Goal: Task Accomplishment & Management: Manage account settings

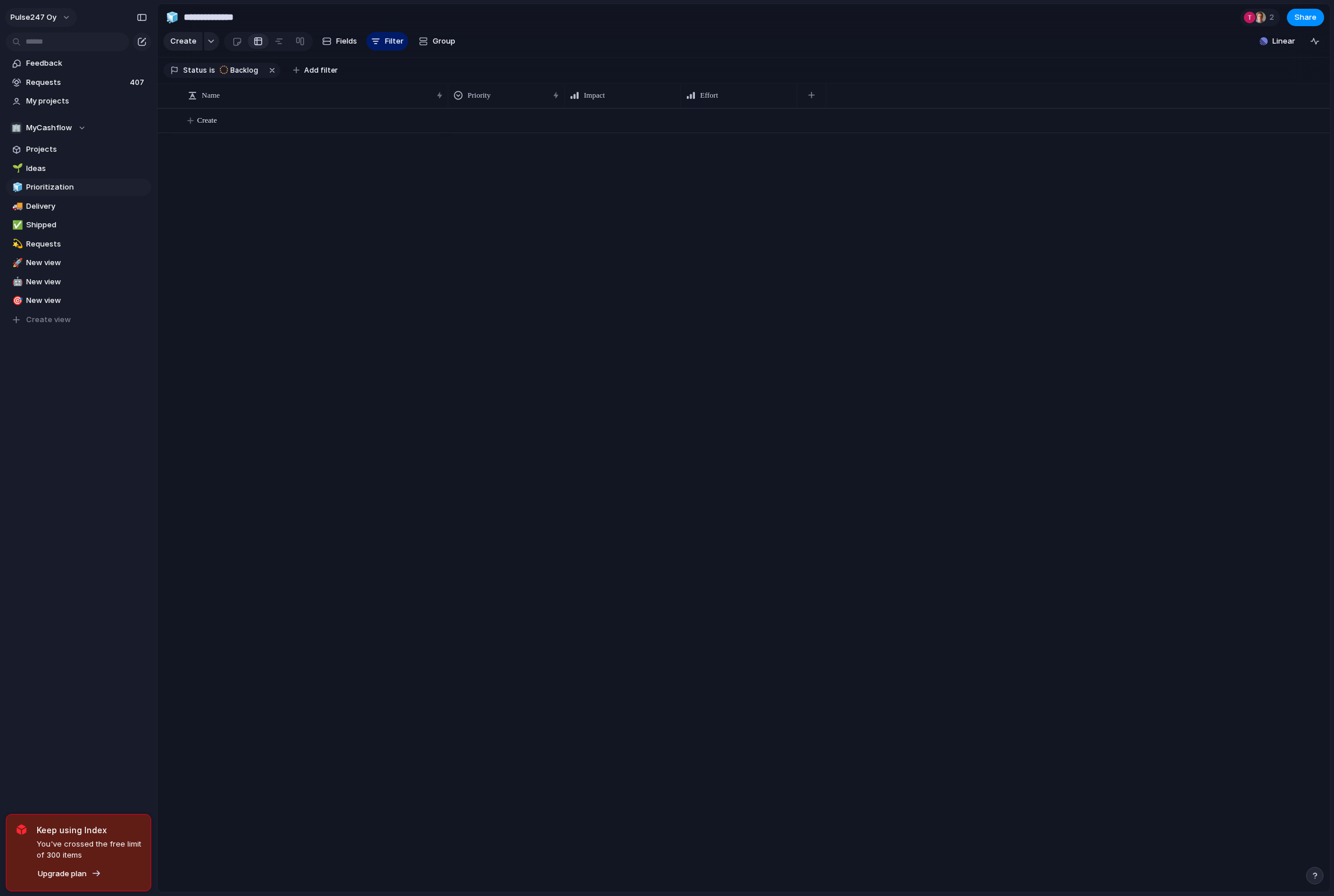
click at [50, 24] on button "Pulse247 Oy" at bounding box center [41, 17] width 72 height 19
click at [44, 101] on span "Sign out" at bounding box center [42, 99] width 31 height 11
